Goal: Use online tool/utility: Utilize a website feature to perform a specific function

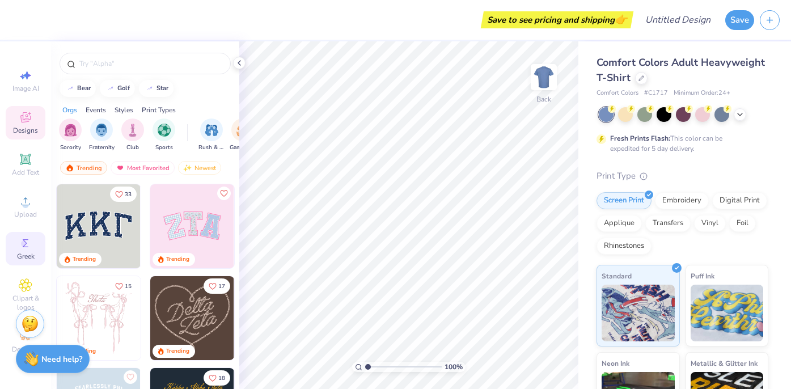
click at [15, 241] on div "Greek" at bounding box center [26, 248] width 40 height 33
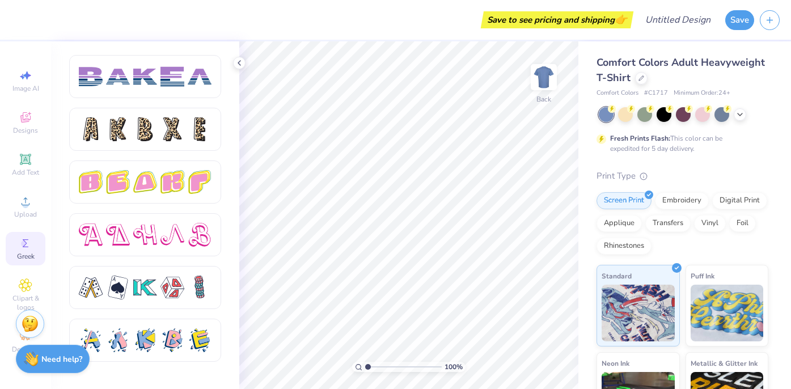
scroll to position [1961, 0]
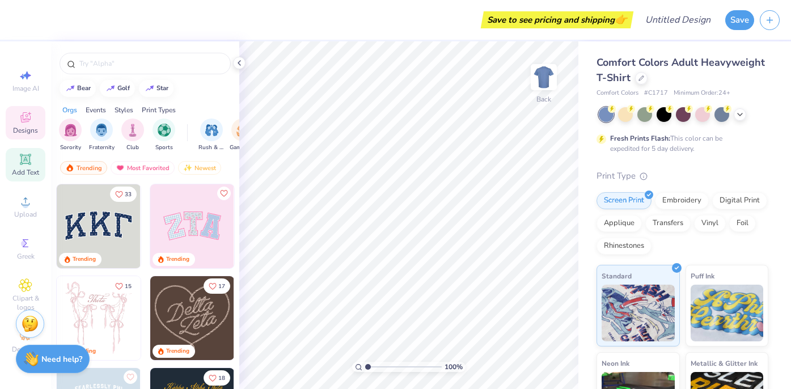
click at [28, 168] on span "Add Text" at bounding box center [25, 172] width 27 height 9
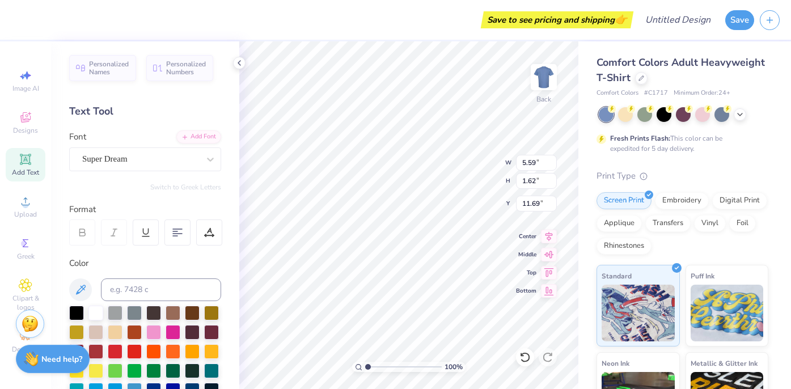
scroll to position [2, 8]
type textarea "XT"
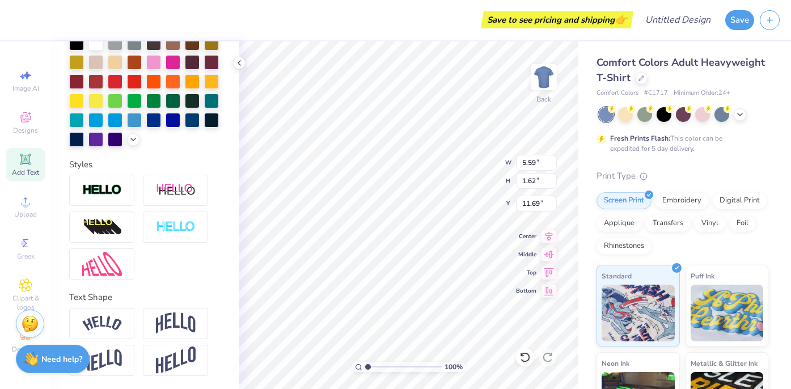
scroll to position [0, 0]
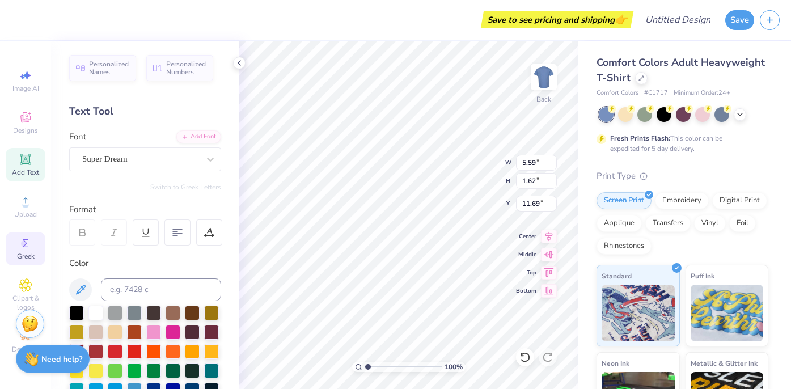
click at [21, 258] on span "Greek" at bounding box center [26, 256] width 18 height 9
type input "2.88"
type input "1.61"
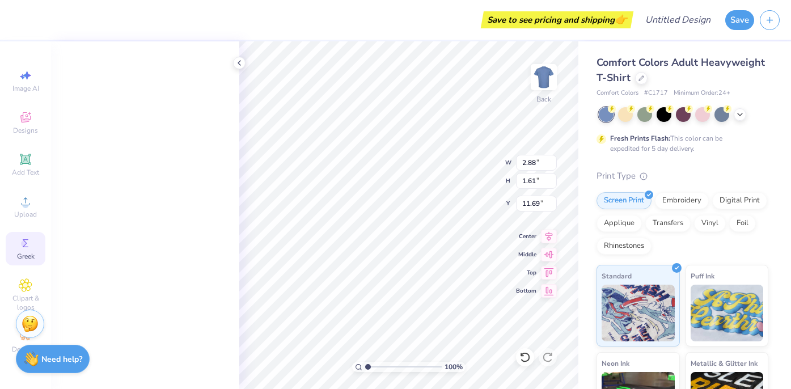
scroll to position [1961, 0]
